Goal: Check status: Check status

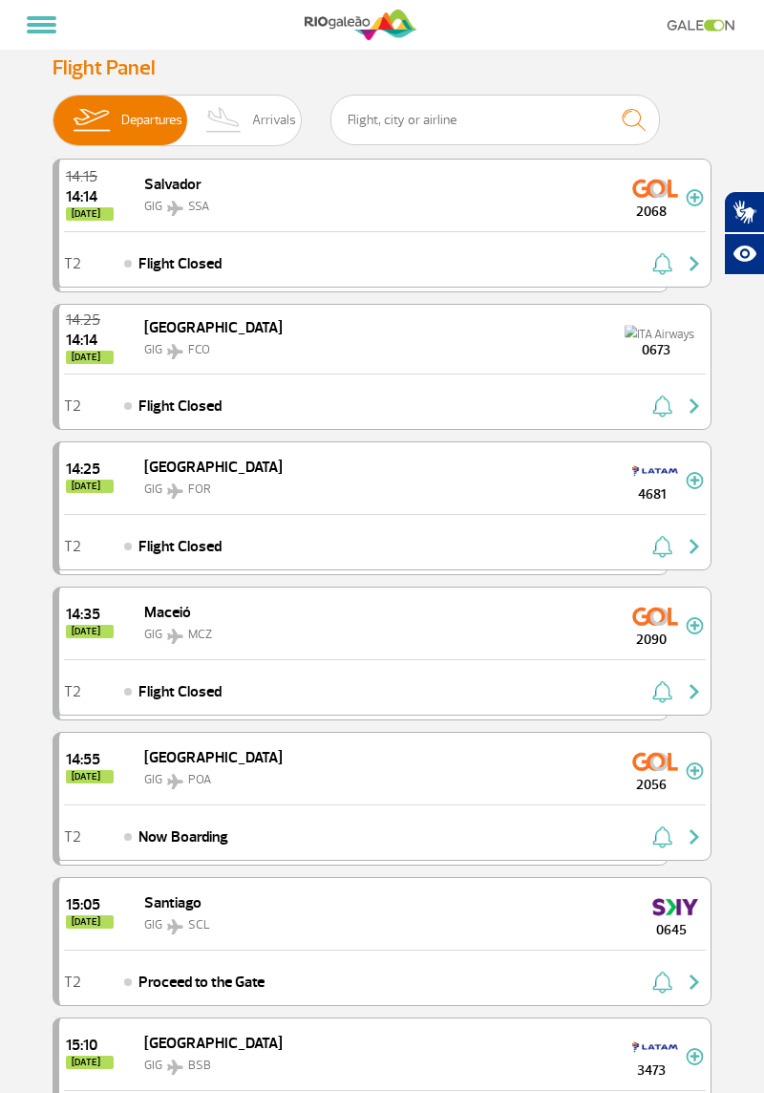
select select
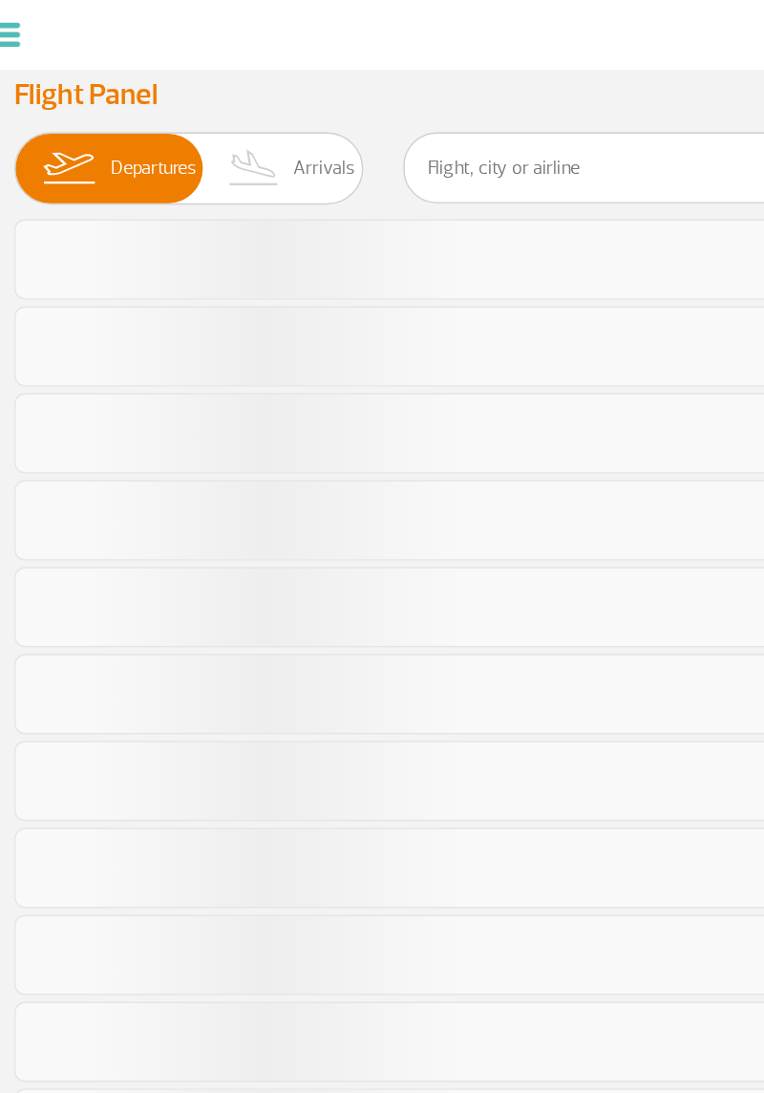
select select
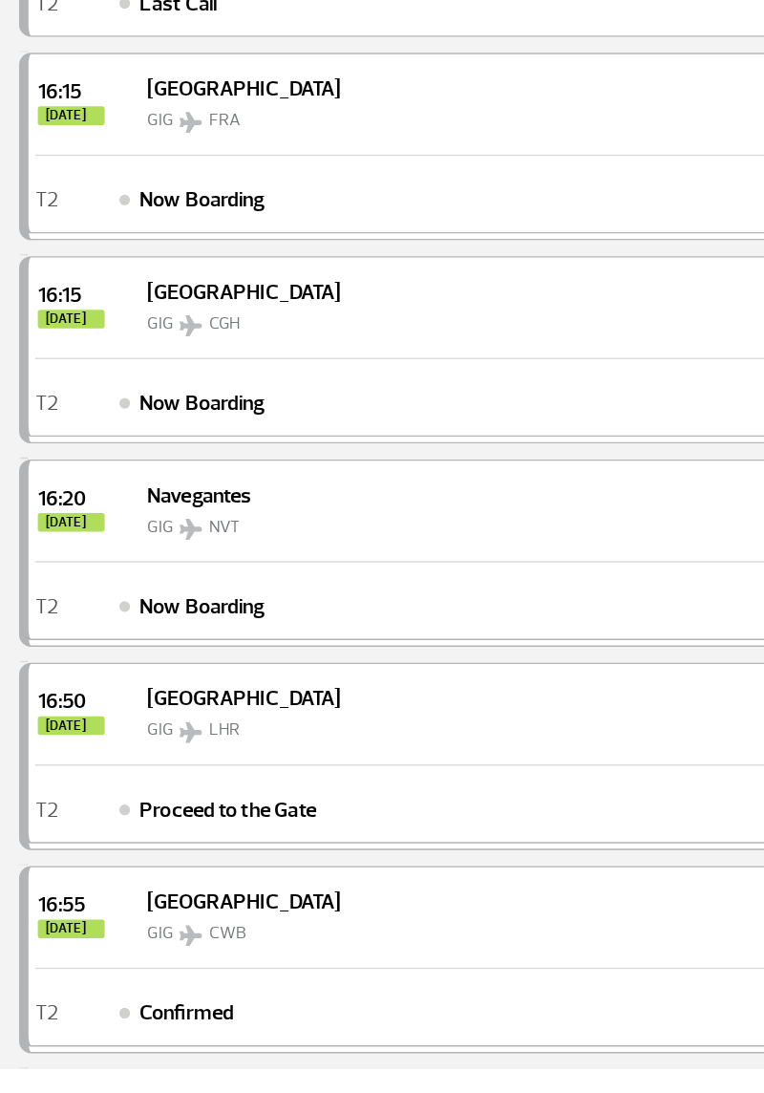
scroll to position [1111, 0]
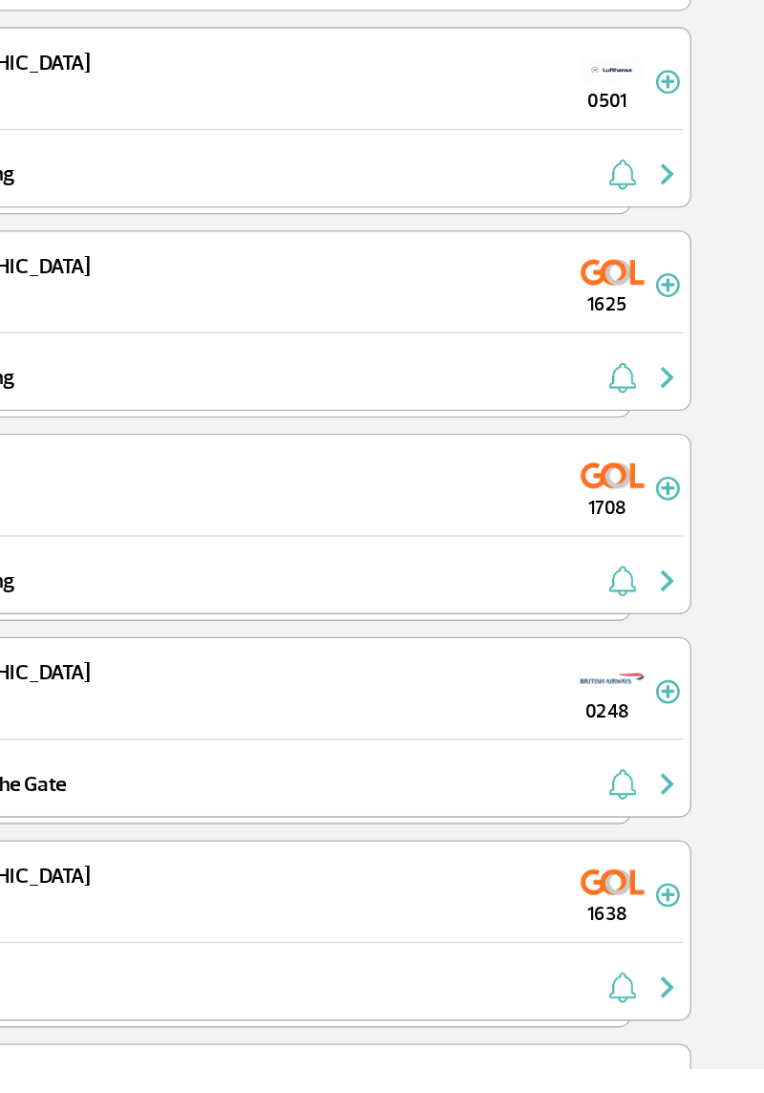
click at [668, 827] on span "0248" at bounding box center [651, 837] width 69 height 20
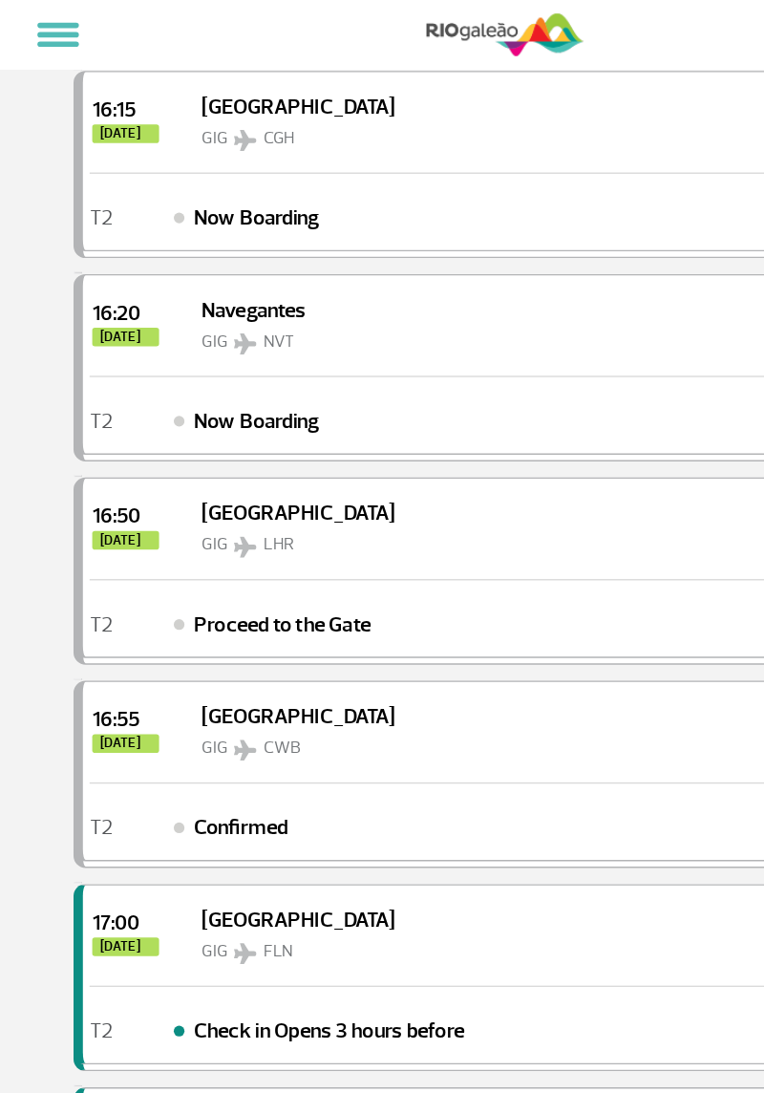
scroll to position [1547, 0]
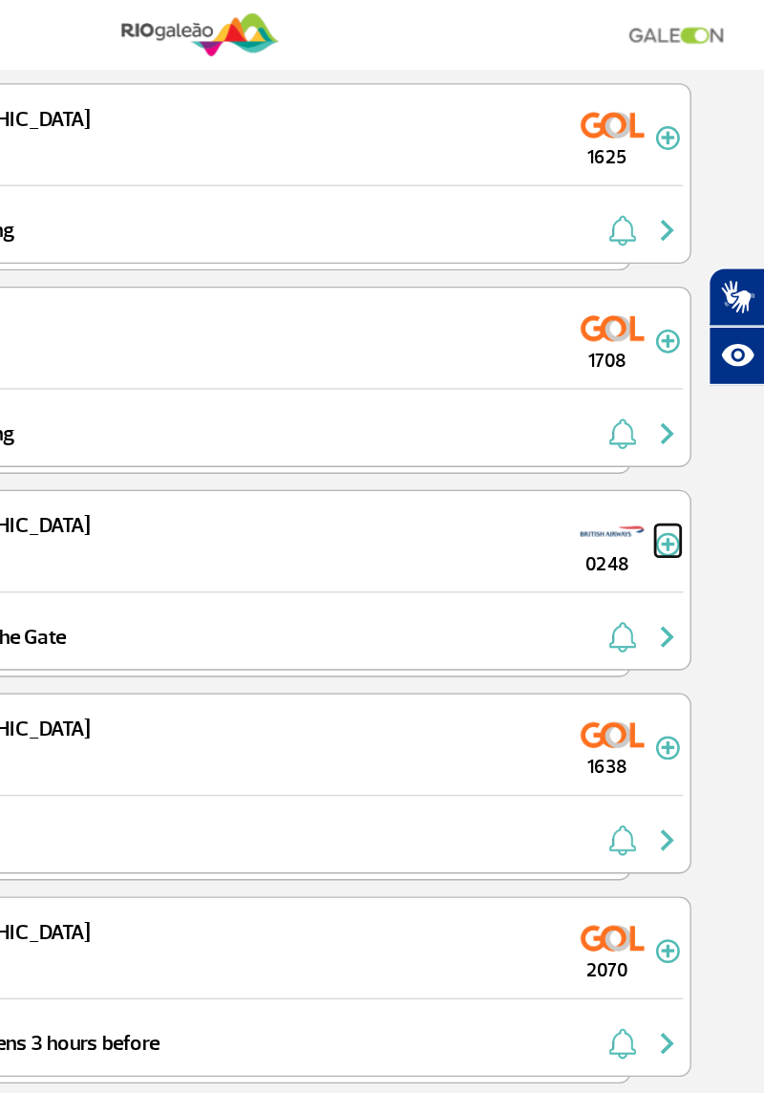
click at [690, 380] on img at bounding box center [695, 388] width 18 height 17
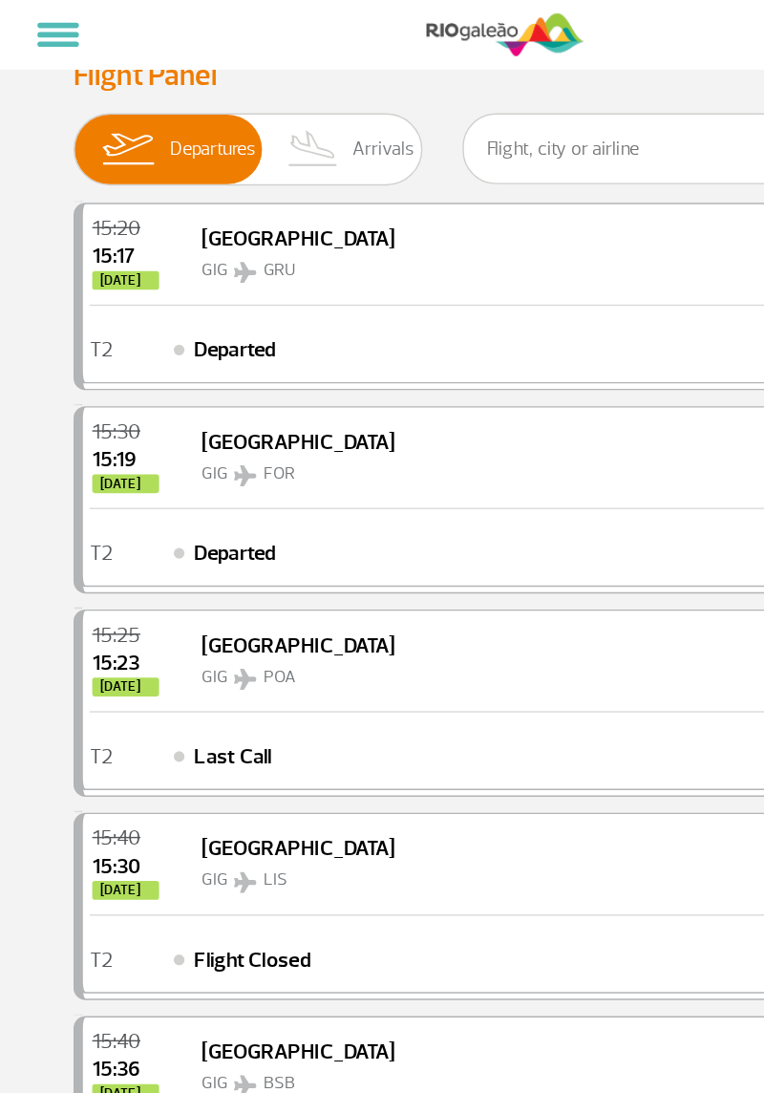
scroll to position [0, 0]
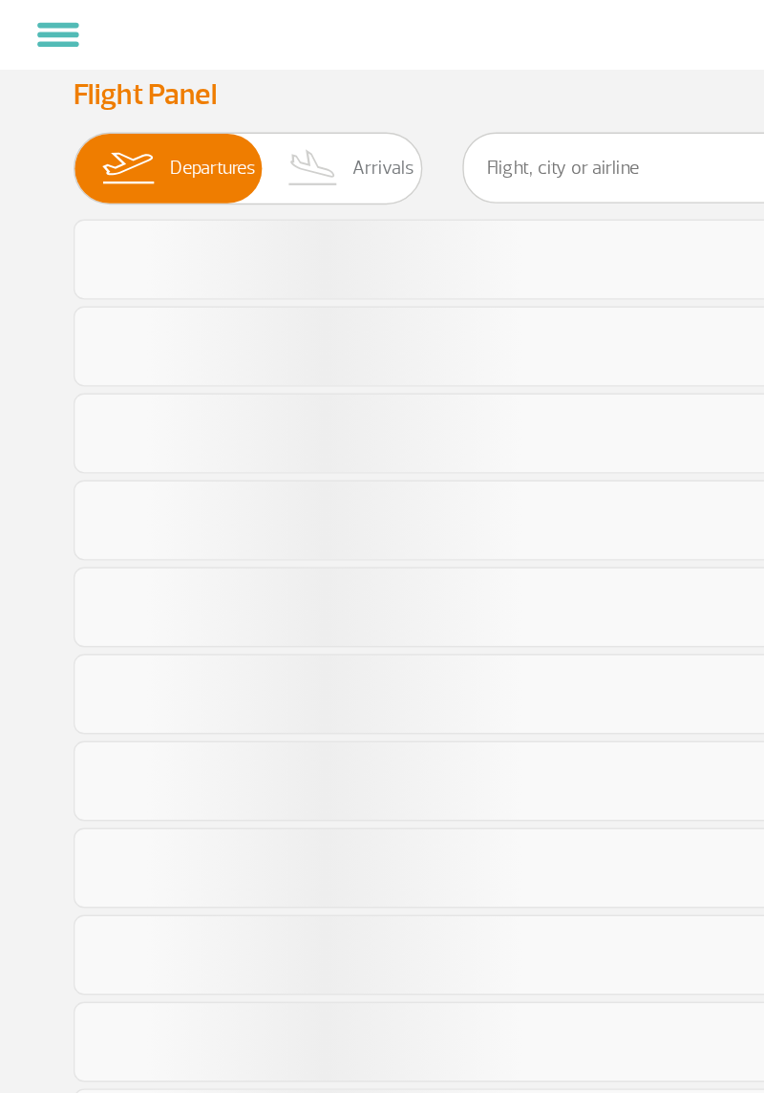
select select
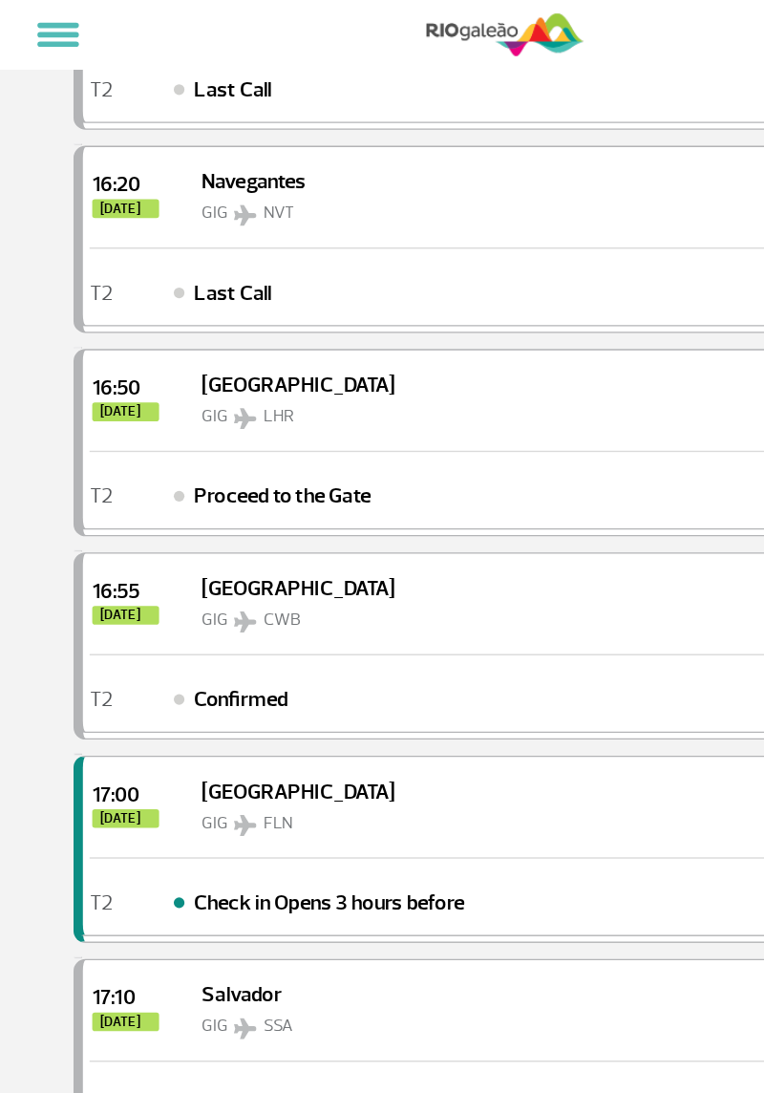
scroll to position [1202, 0]
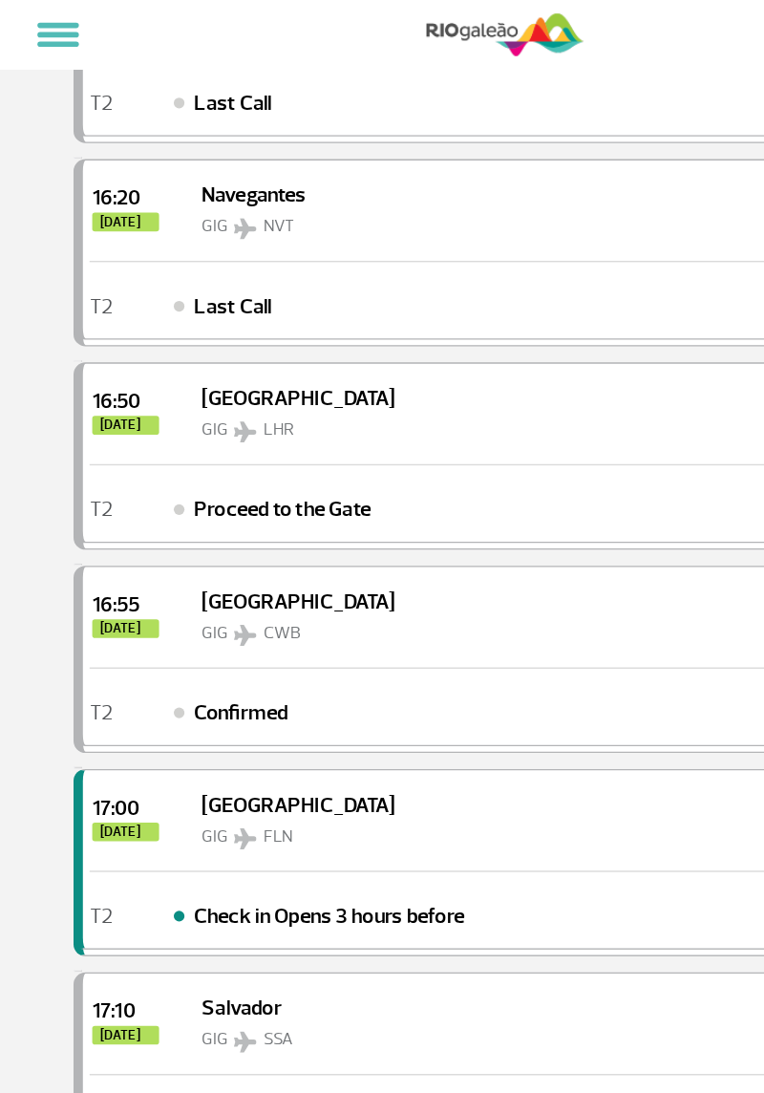
click at [405, 295] on div "16:50 today London GIG LHR 0248" at bounding box center [385, 296] width 652 height 72
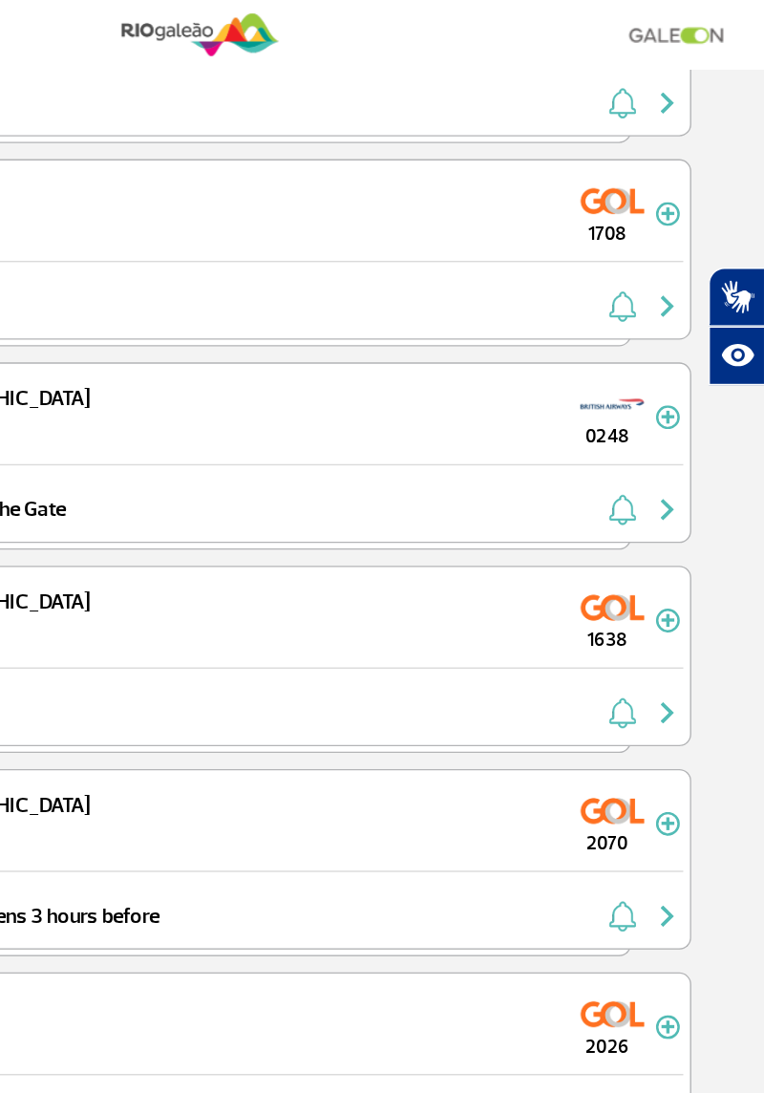
click at [696, 353] on img "button" at bounding box center [694, 364] width 23 height 23
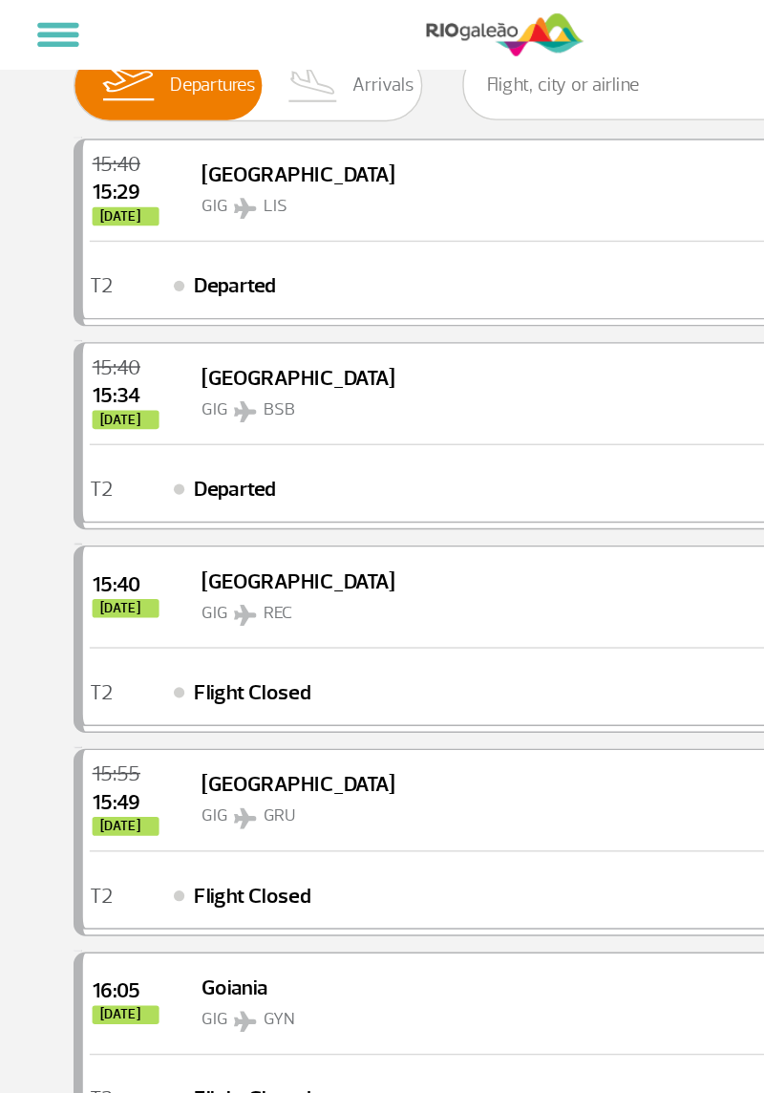
scroll to position [0, 0]
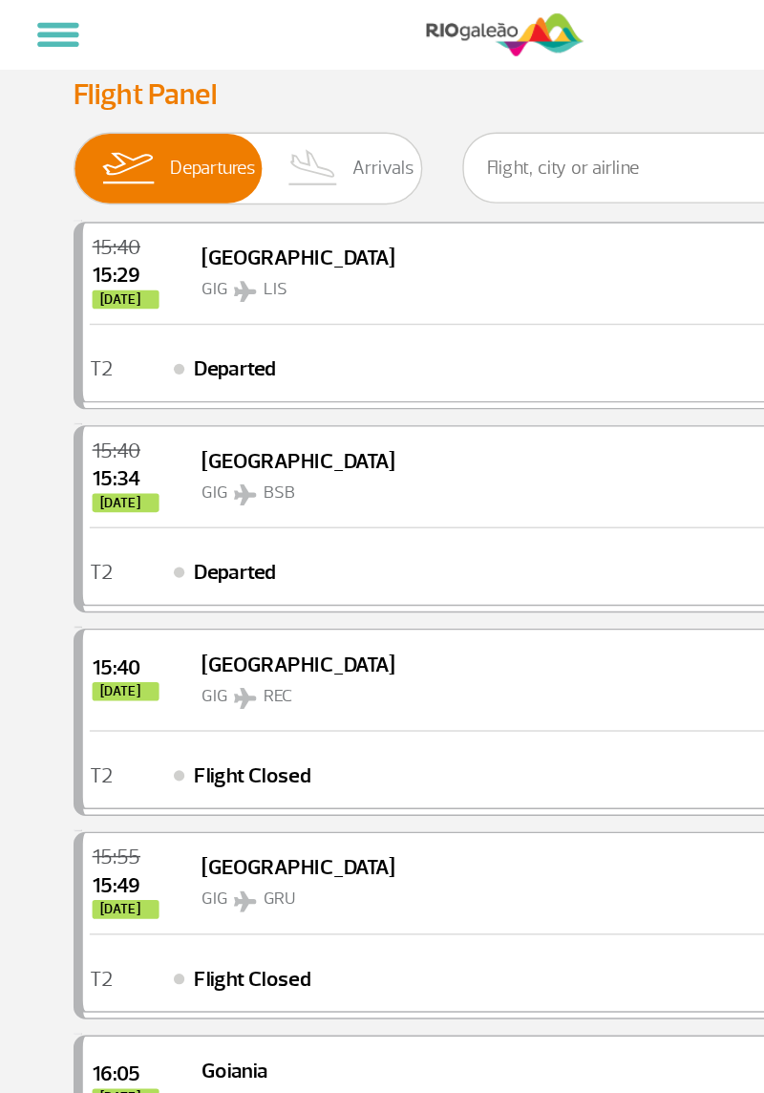
click at [134, 118] on span "Departures" at bounding box center [151, 121] width 61 height 50
click at [53, 111] on input "Departures Arrivals" at bounding box center [53, 111] width 0 height 0
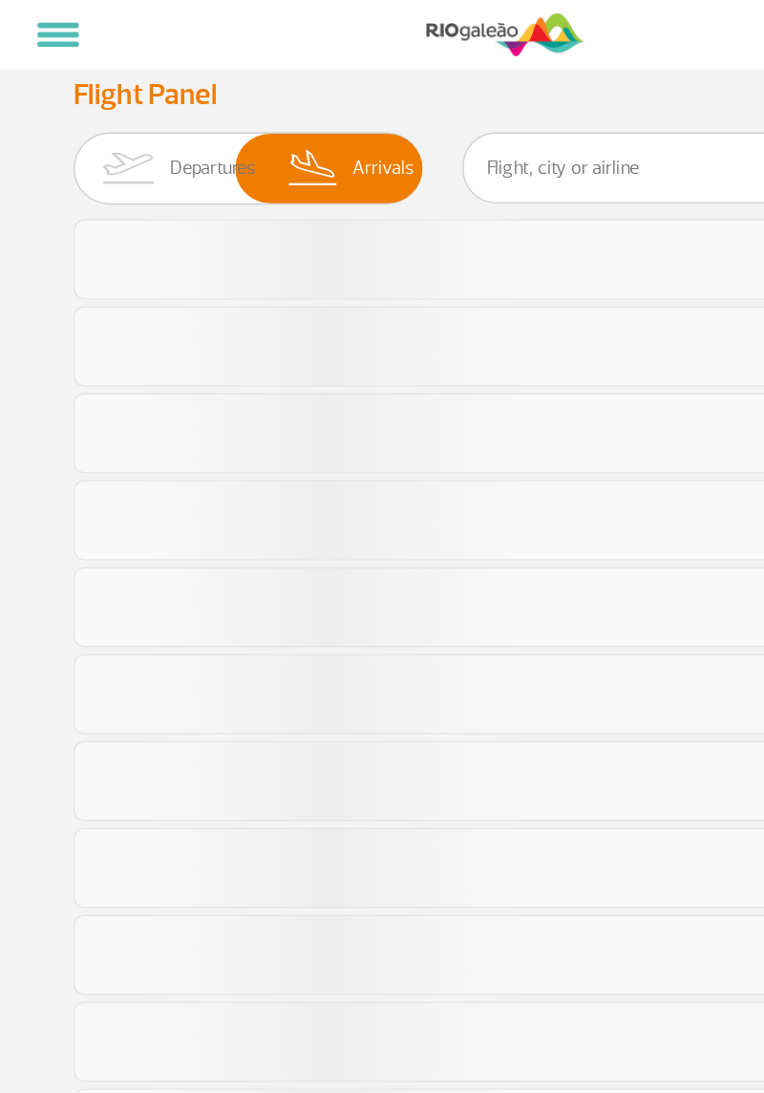
click at [99, 111] on img at bounding box center [91, 121] width 60 height 50
click at [53, 111] on input "Departures Arrivals" at bounding box center [53, 111] width 0 height 0
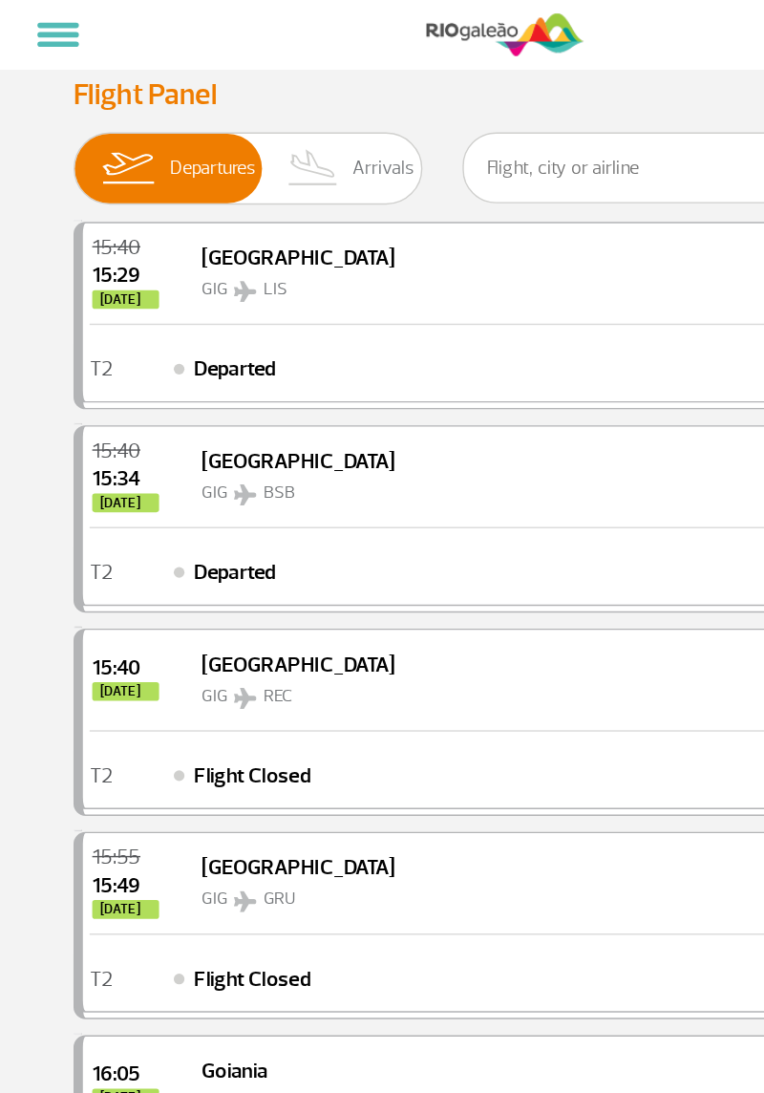
click at [47, 16] on span at bounding box center [42, 18] width 30 height 4
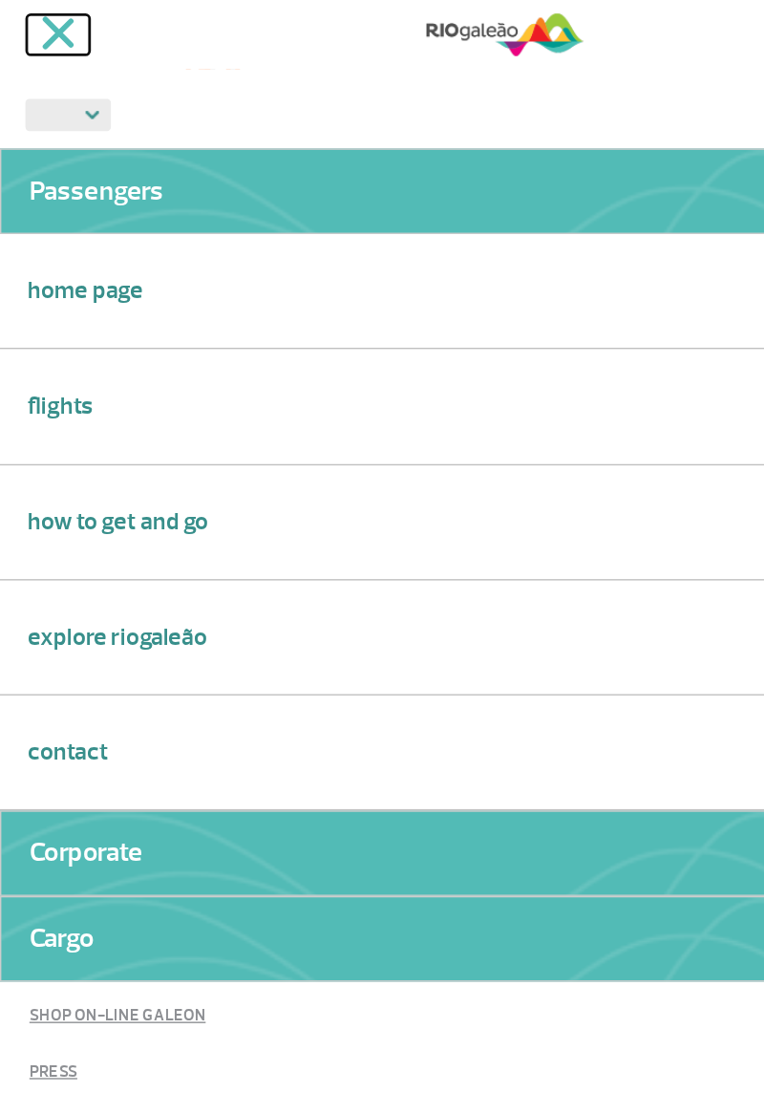
click at [50, 20] on button at bounding box center [41, 25] width 45 height 29
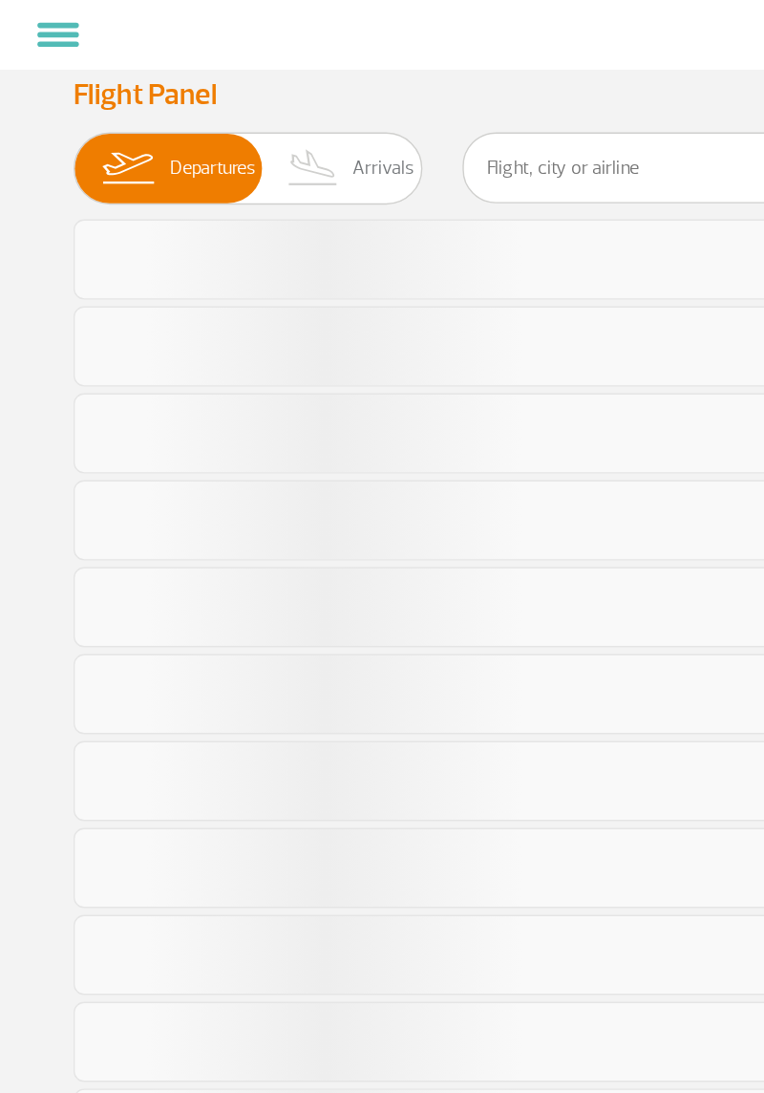
select select
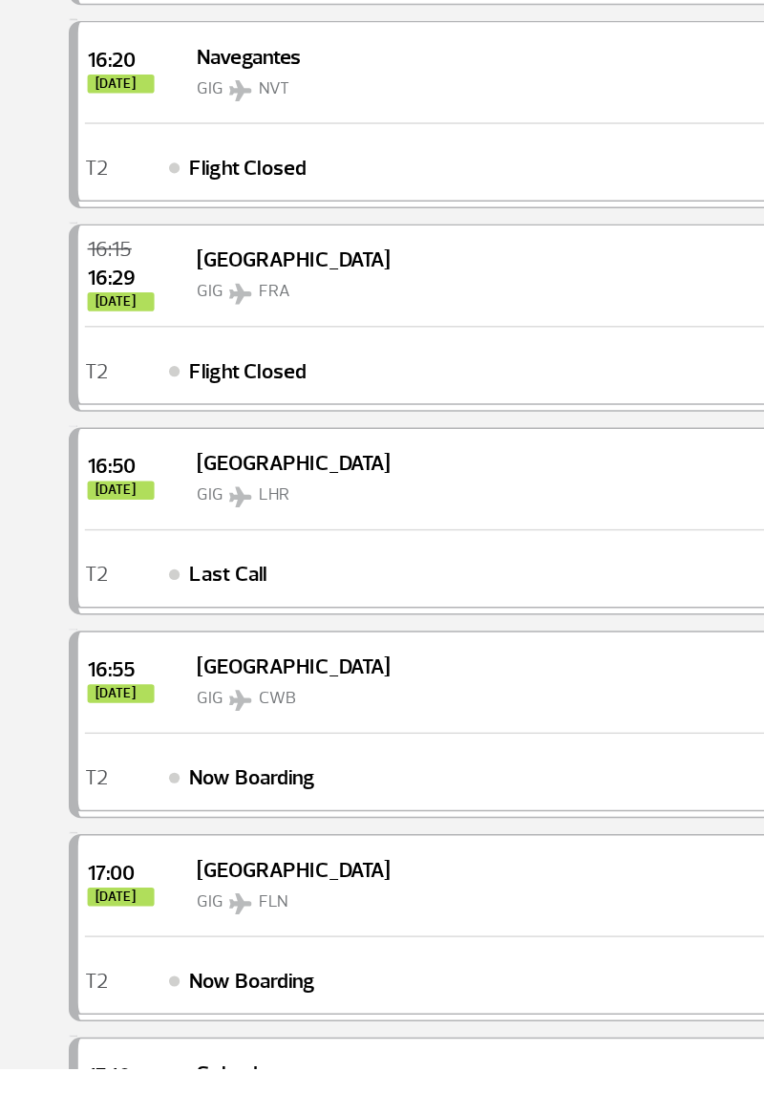
scroll to position [105, 0]
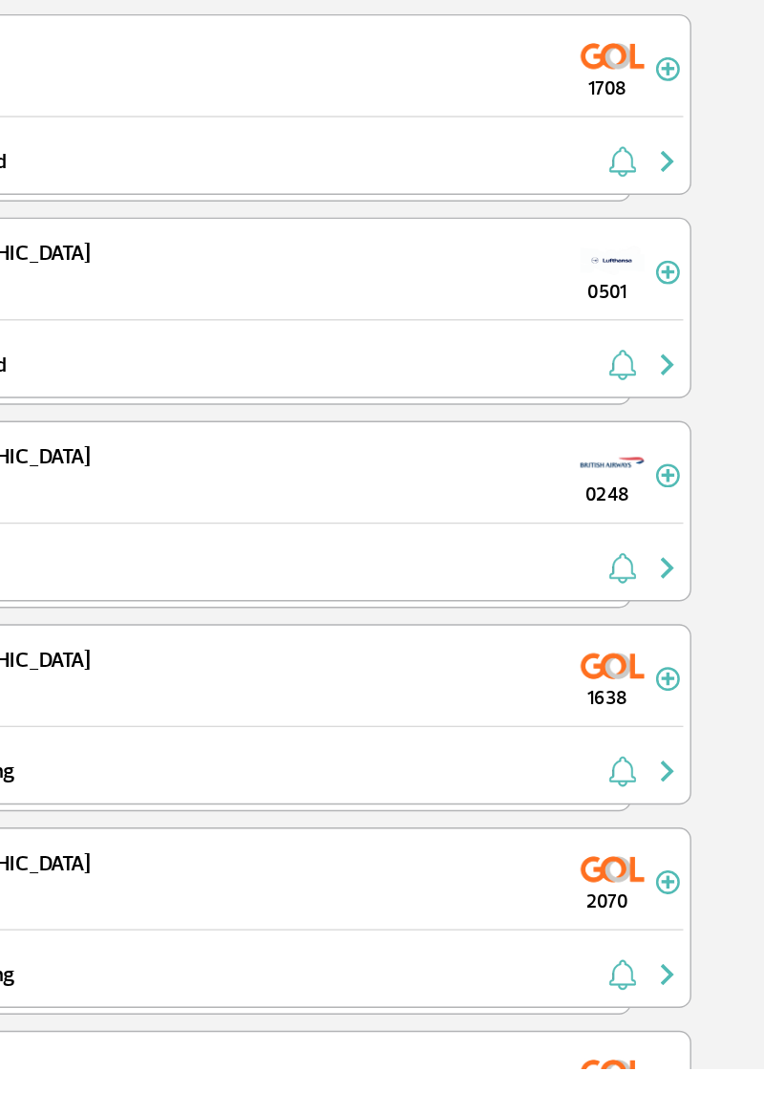
click at [409, 809] on div "16:55 today Curitiba GIG CWB 1638" at bounding box center [385, 812] width 652 height 72
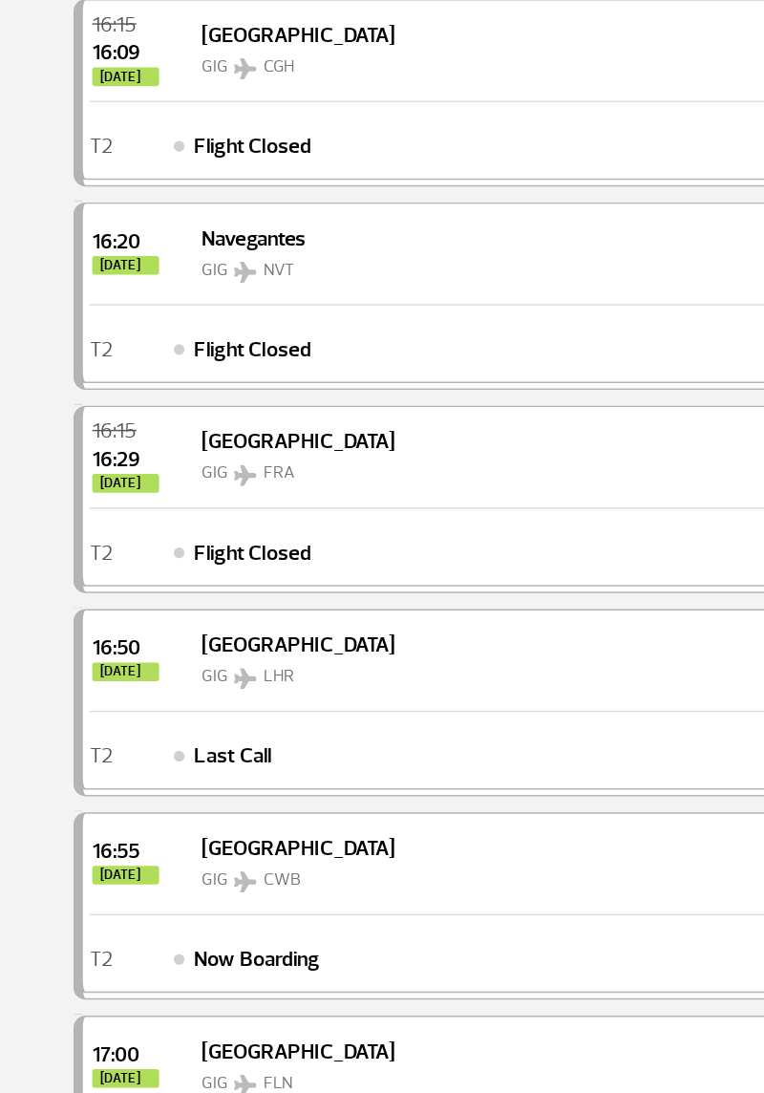
scroll to position [0, 0]
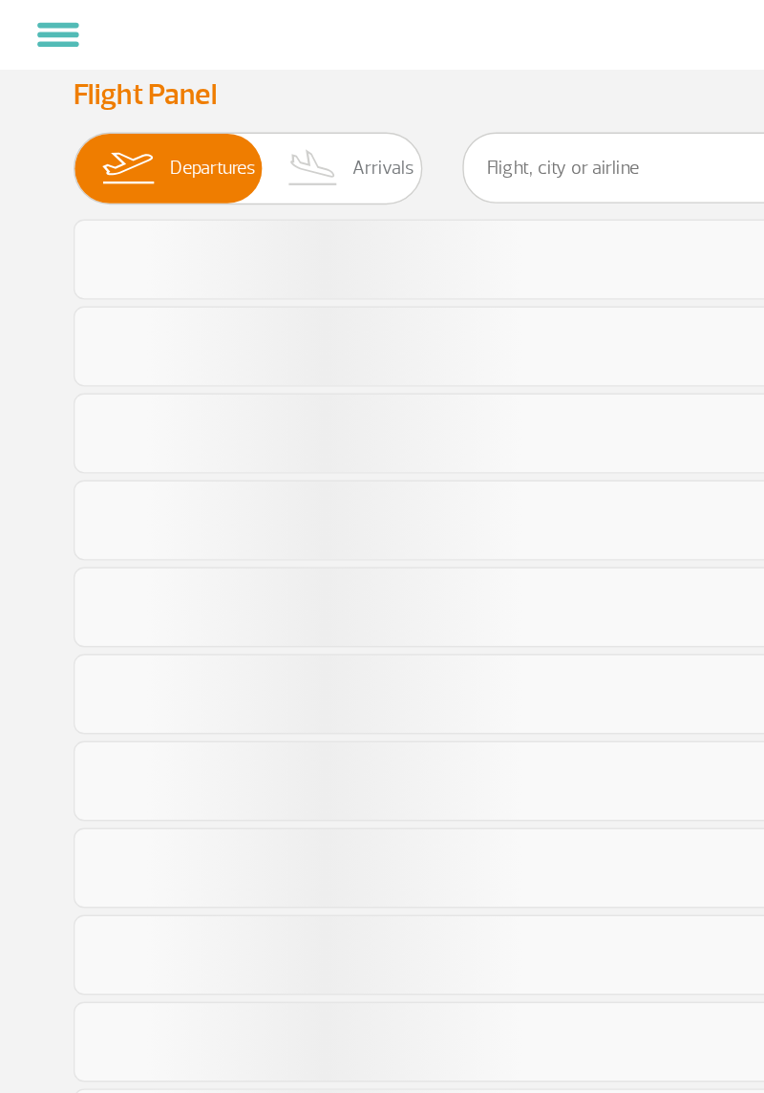
select select
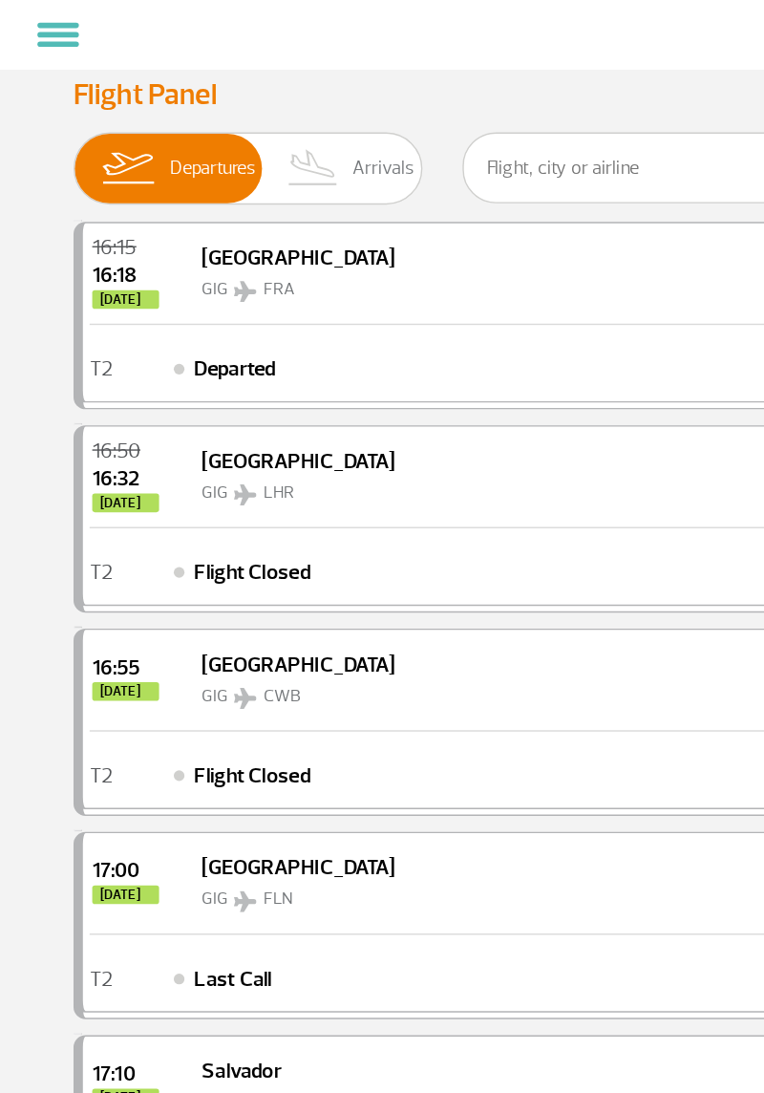
select select
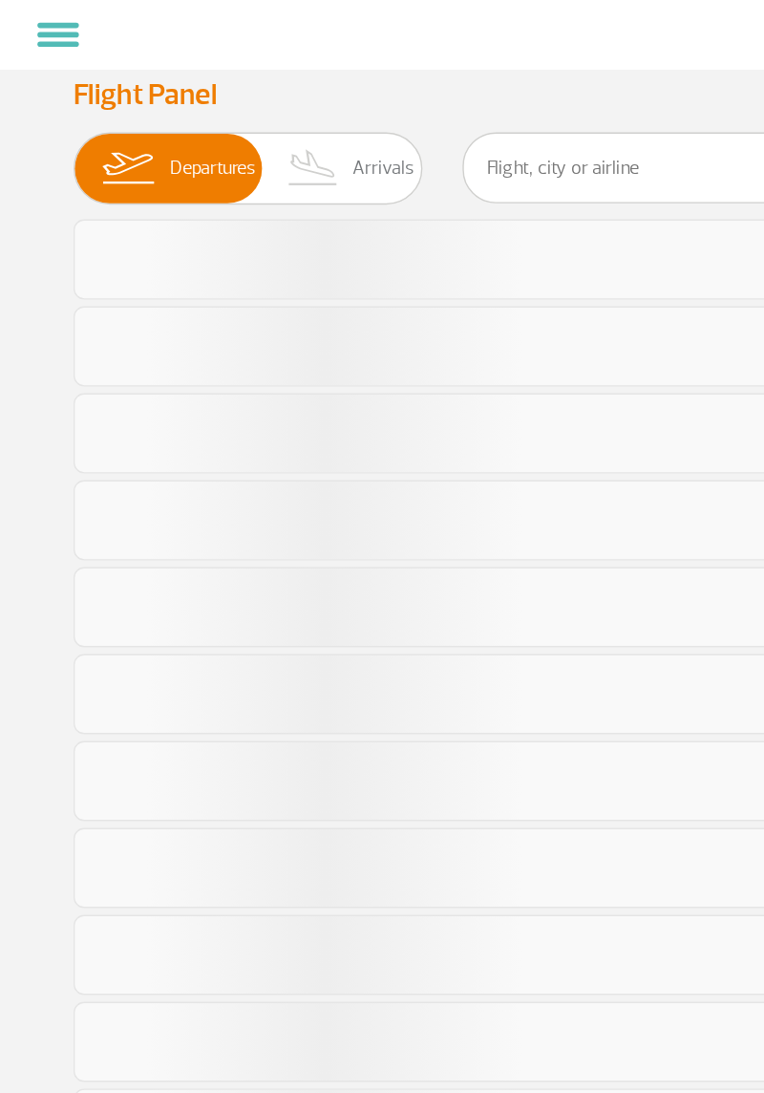
select select
